Goal: Task Accomplishment & Management: Manage account settings

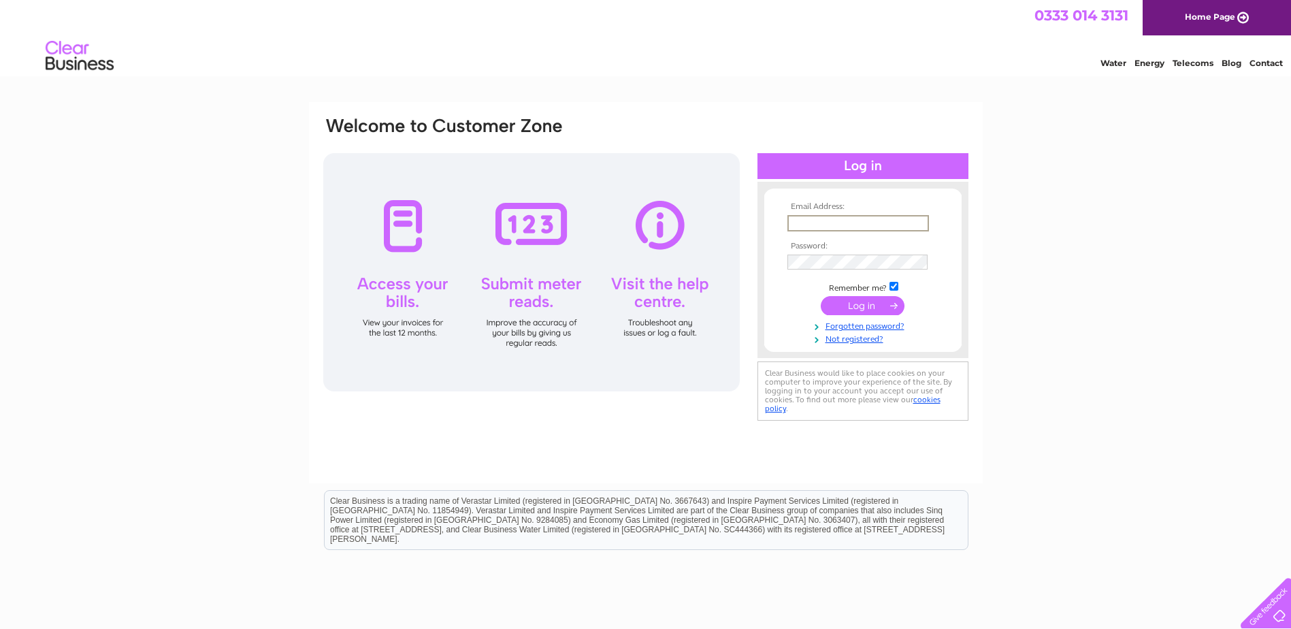
click at [795, 226] on input "text" at bounding box center [858, 223] width 142 height 16
type input "[DOMAIN_NAME][EMAIL_ADDRESS][DOMAIN_NAME]"
click at [821, 296] on input "submit" at bounding box center [863, 305] width 84 height 19
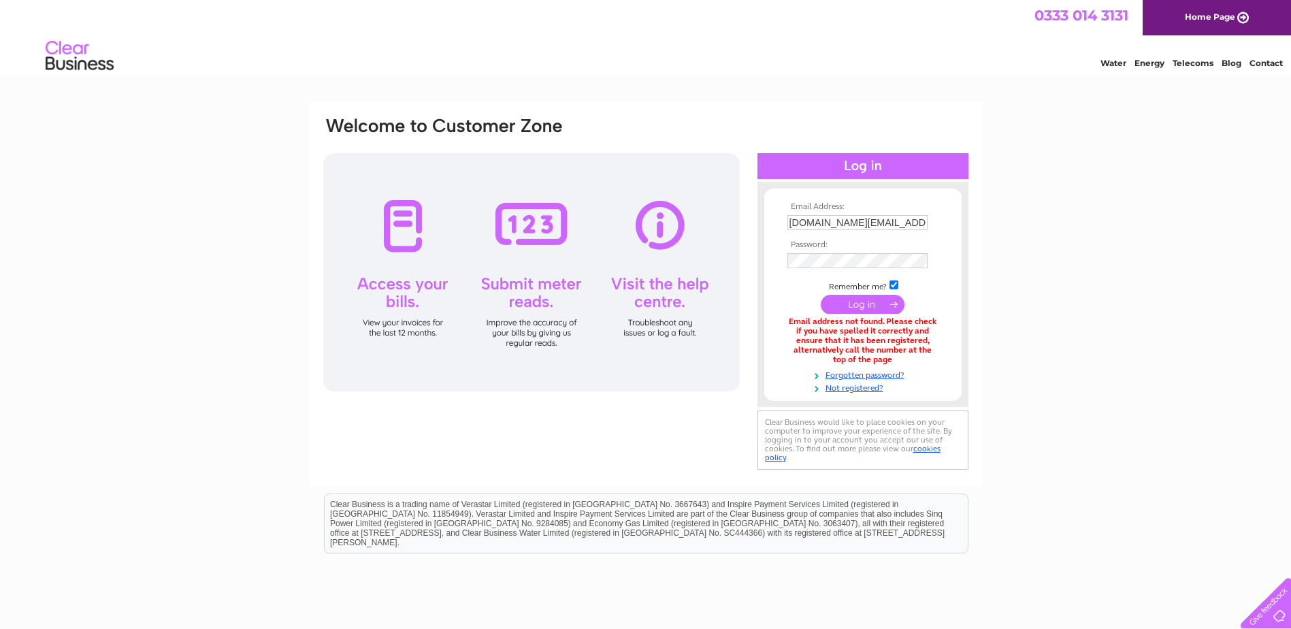
click at [921, 223] on input "pyramidlab.office@gmail.com" at bounding box center [857, 222] width 140 height 15
type input "p"
click at [809, 222] on input "text" at bounding box center [858, 223] width 142 height 16
type input "robinsnell.pyramidlab@gmail.com"
click at [821, 296] on input "submit" at bounding box center [863, 305] width 84 height 19
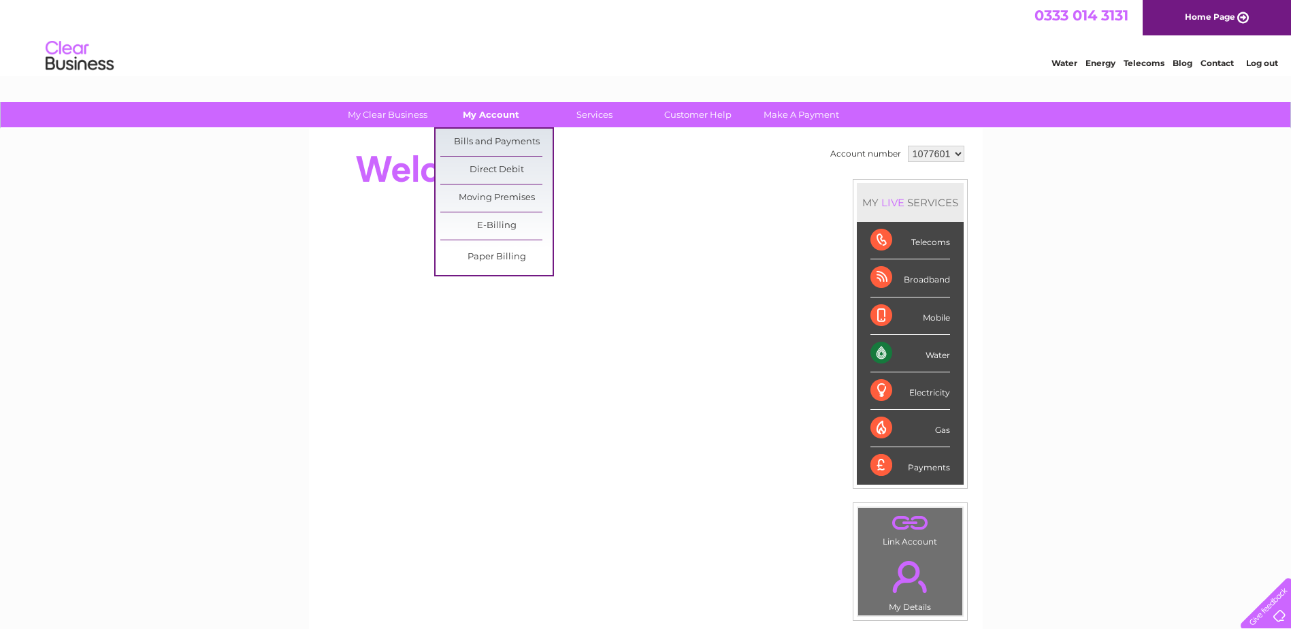
click at [481, 110] on link "My Account" at bounding box center [491, 114] width 112 height 25
click at [480, 137] on link "Bills and Payments" at bounding box center [496, 142] width 112 height 27
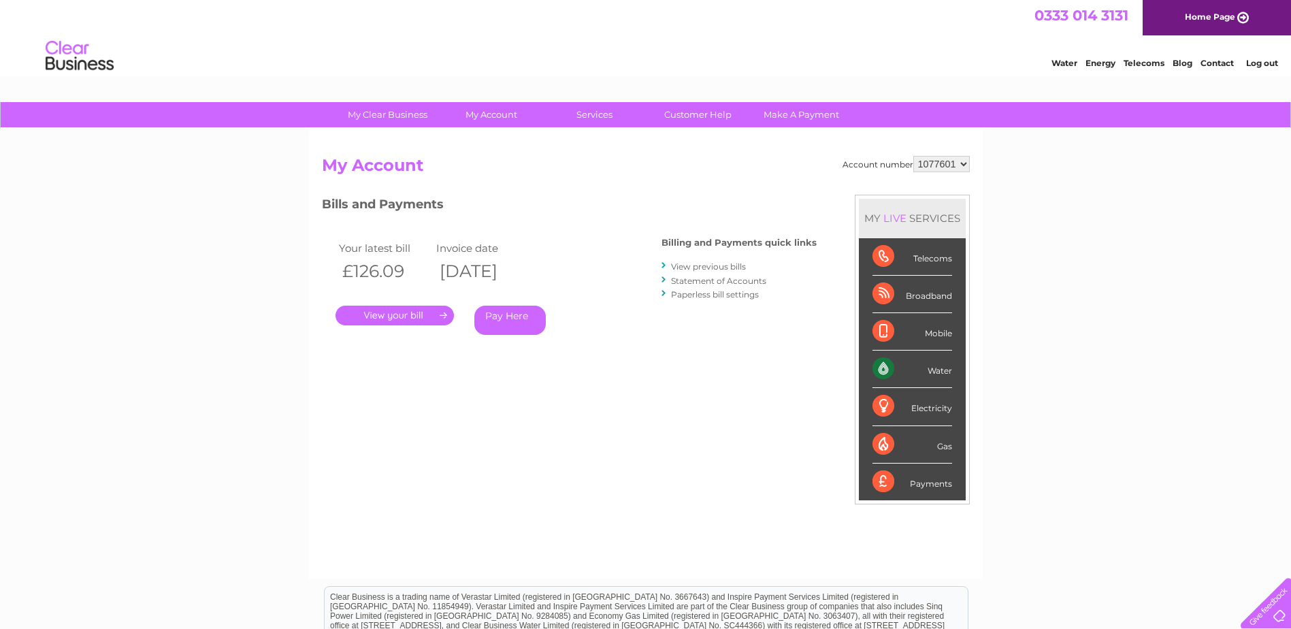
click at [415, 313] on link "." at bounding box center [394, 315] width 118 height 20
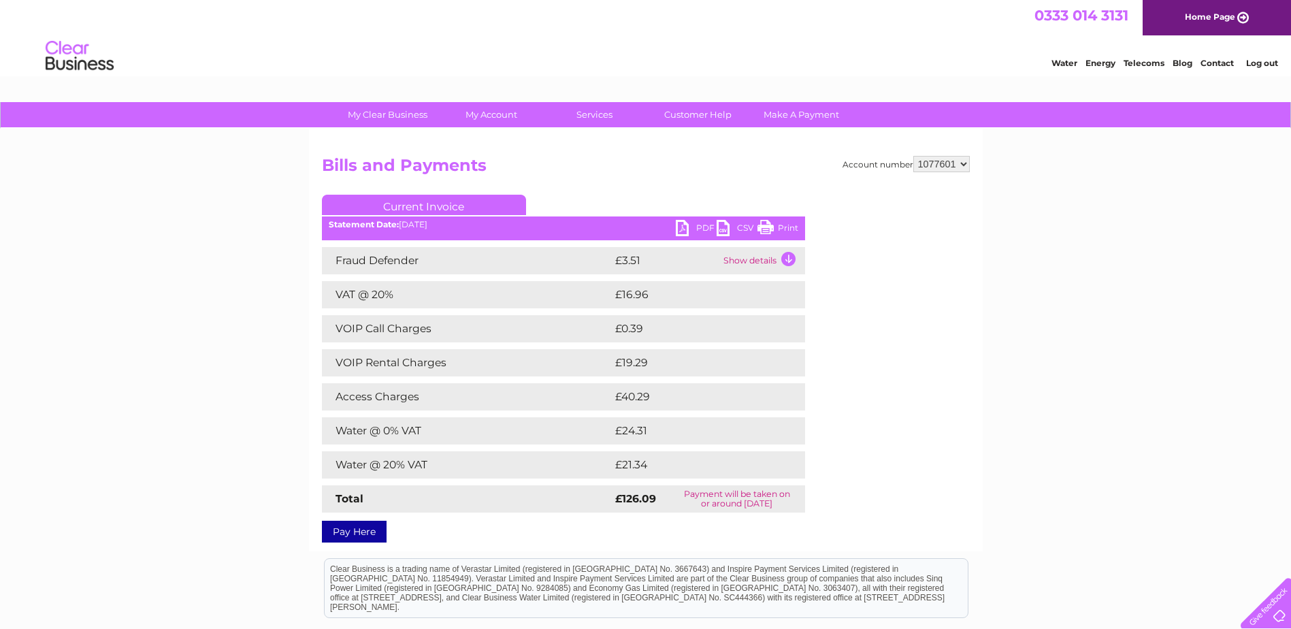
drag, startPoint x: 767, startPoint y: 226, endPoint x: 109, endPoint y: 545, distance: 731.2
click at [774, 233] on link "Print" at bounding box center [777, 230] width 41 height 20
